Goal: Find specific page/section: Find specific page/section

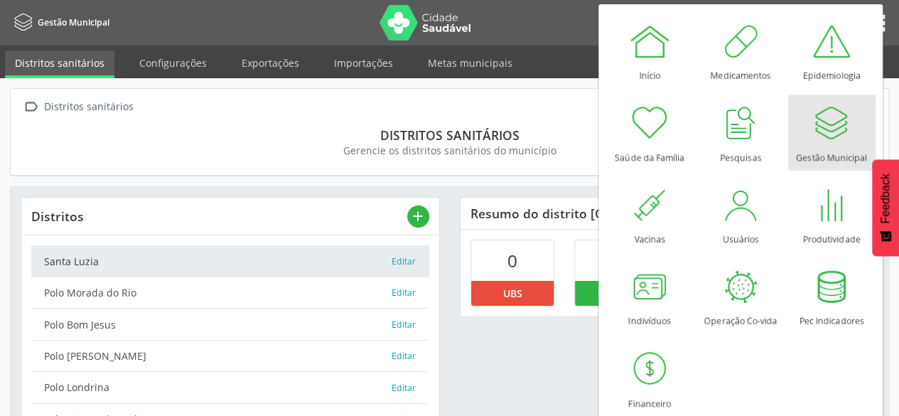
click at [805, 149] on div "Gestão Municipal" at bounding box center [831, 153] width 71 height 19
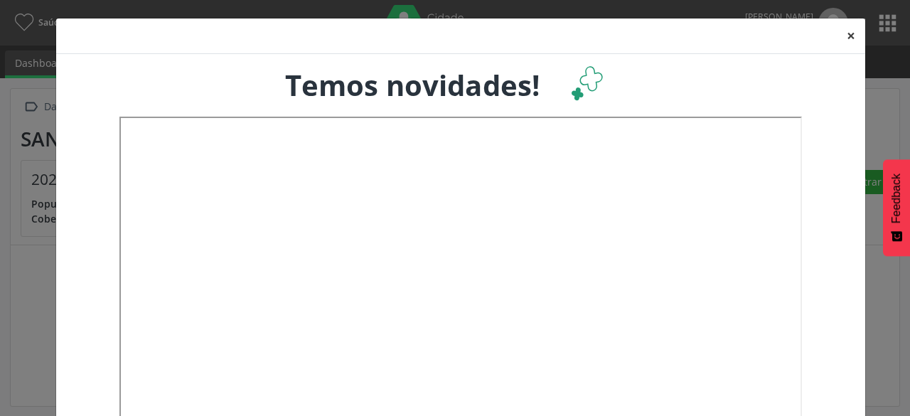
click at [845, 42] on button "×" at bounding box center [851, 35] width 28 height 35
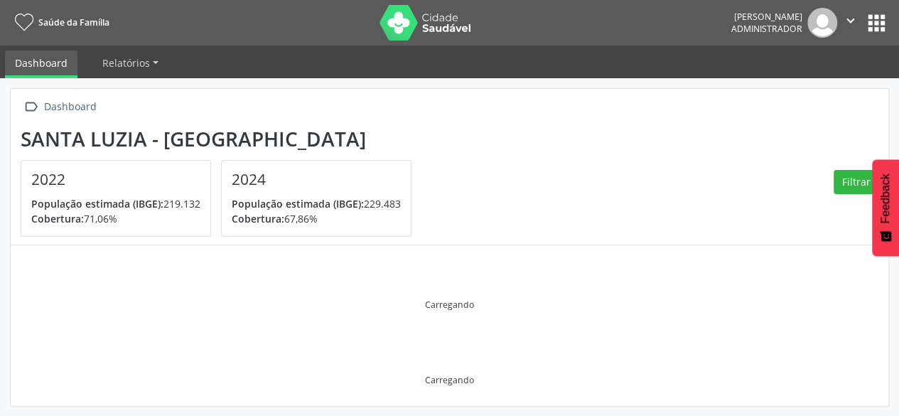
click at [876, 23] on button "apps" at bounding box center [876, 23] width 25 height 25
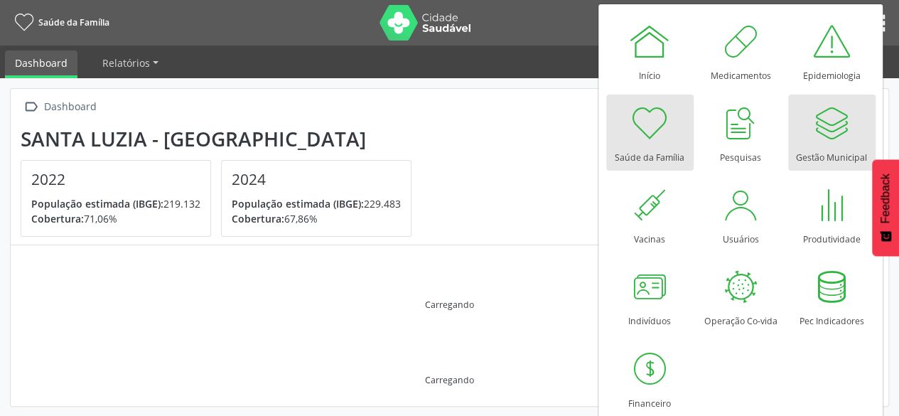
click at [813, 161] on div "Gestão Municipal" at bounding box center [831, 153] width 71 height 19
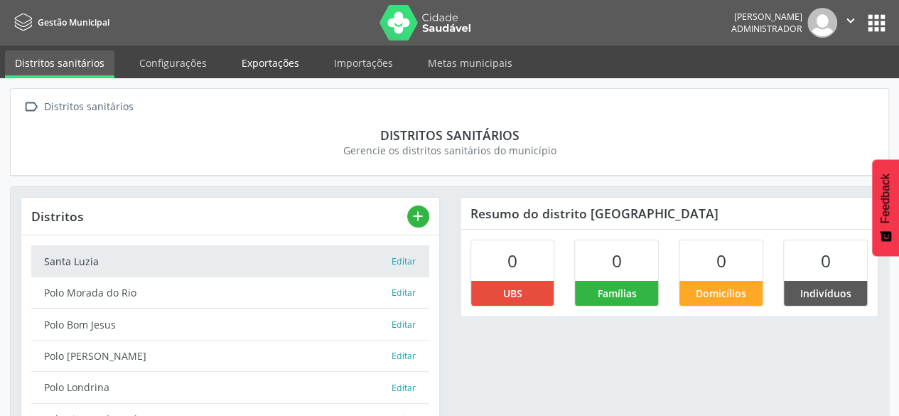
click at [241, 59] on link "Exportações" at bounding box center [270, 62] width 77 height 25
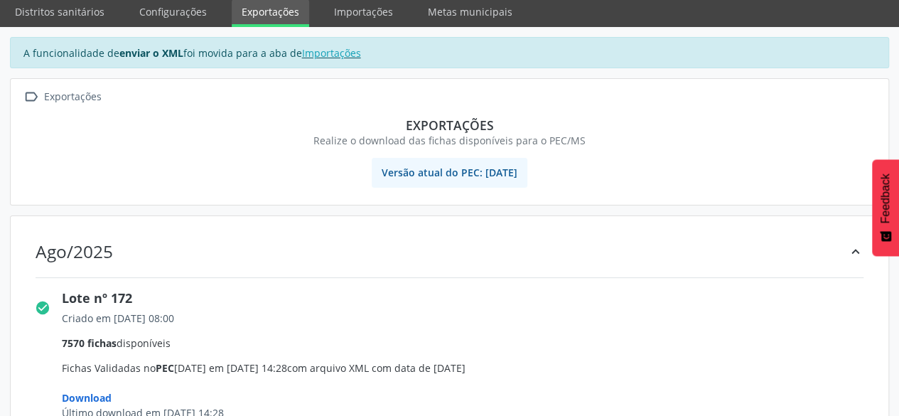
scroll to position [142, 0]
